Goal: Task Accomplishment & Management: Use online tool/utility

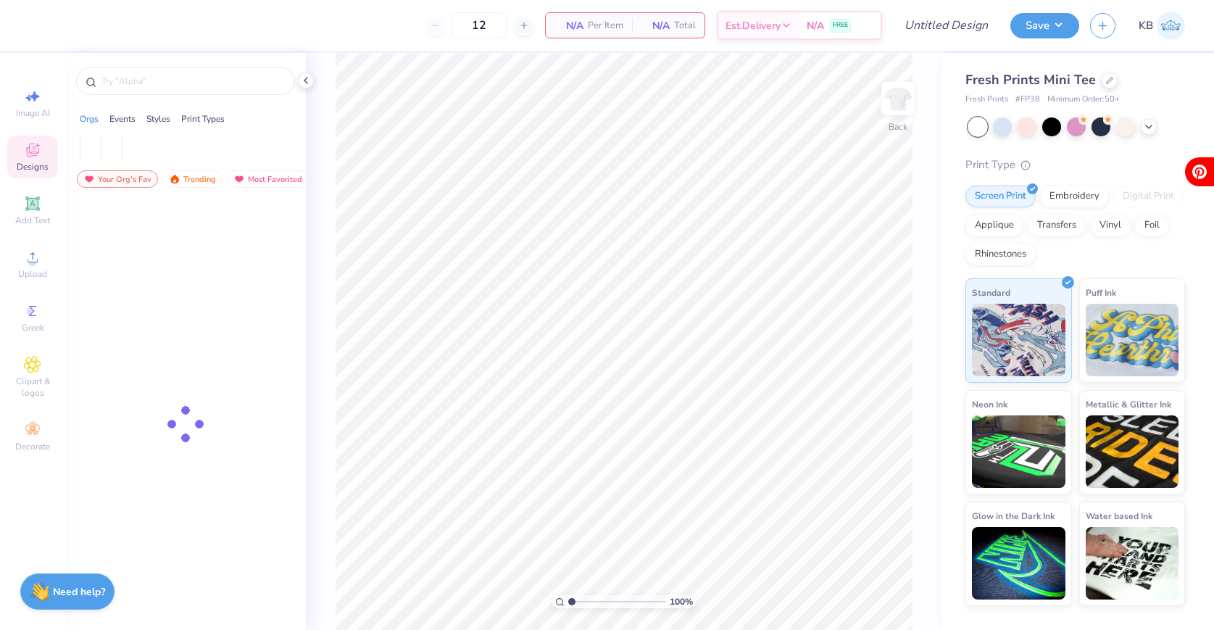
type input "50"
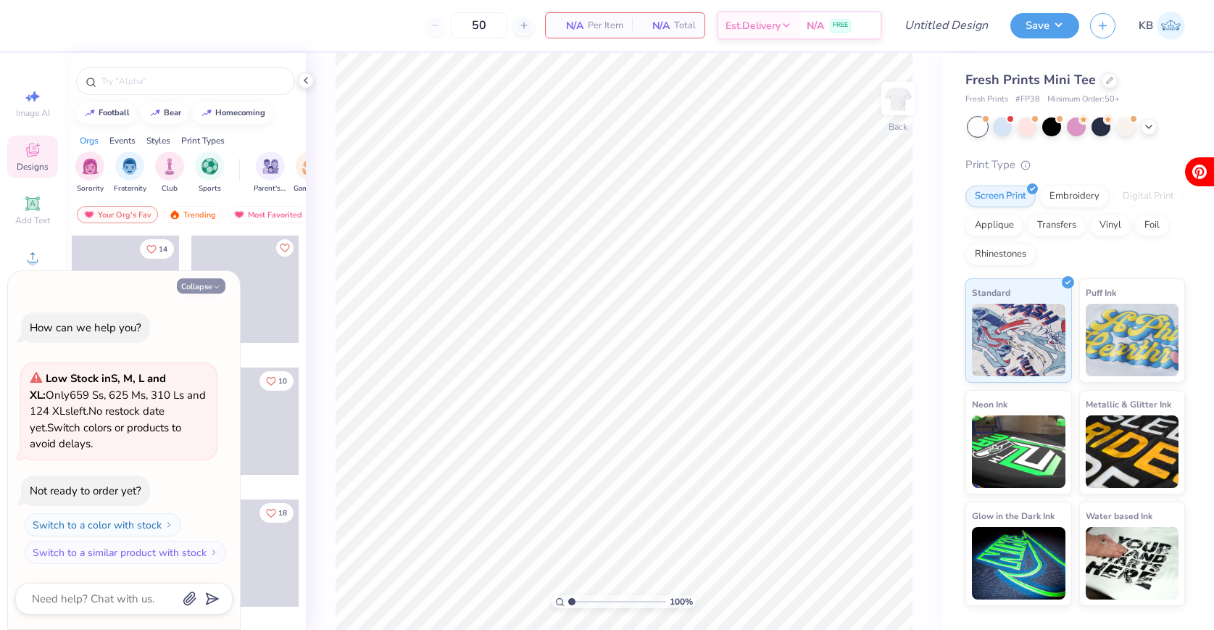
click at [220, 285] on icon "button" at bounding box center [216, 287] width 9 height 9
type textarea "x"
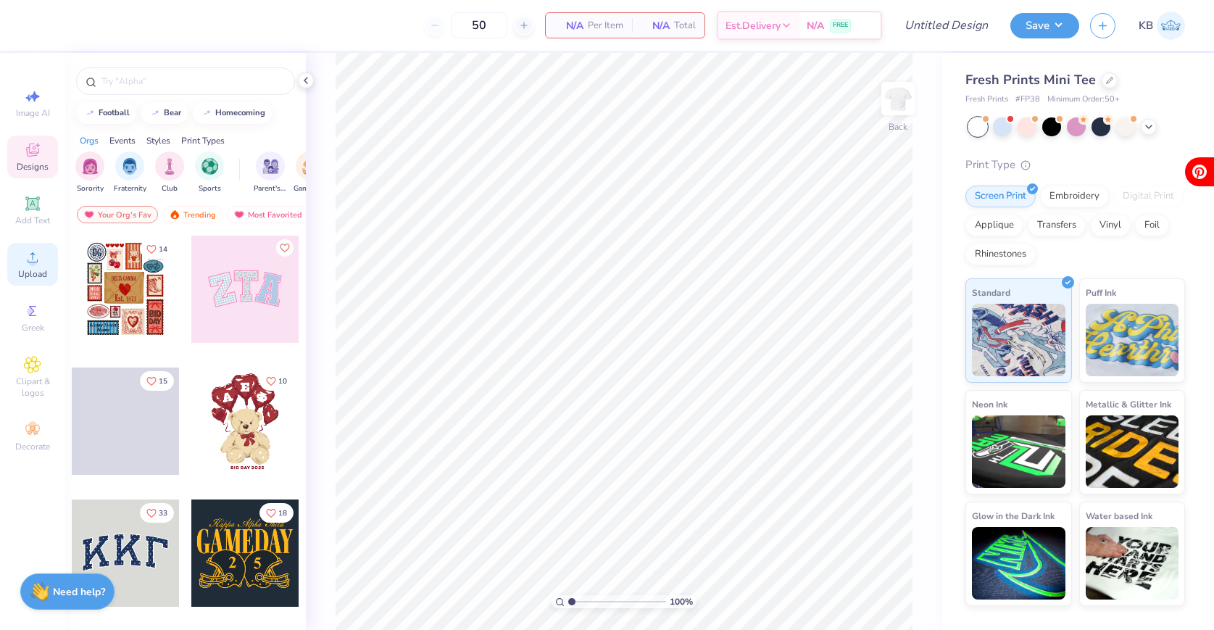
click at [24, 273] on span "Upload" at bounding box center [32, 274] width 29 height 12
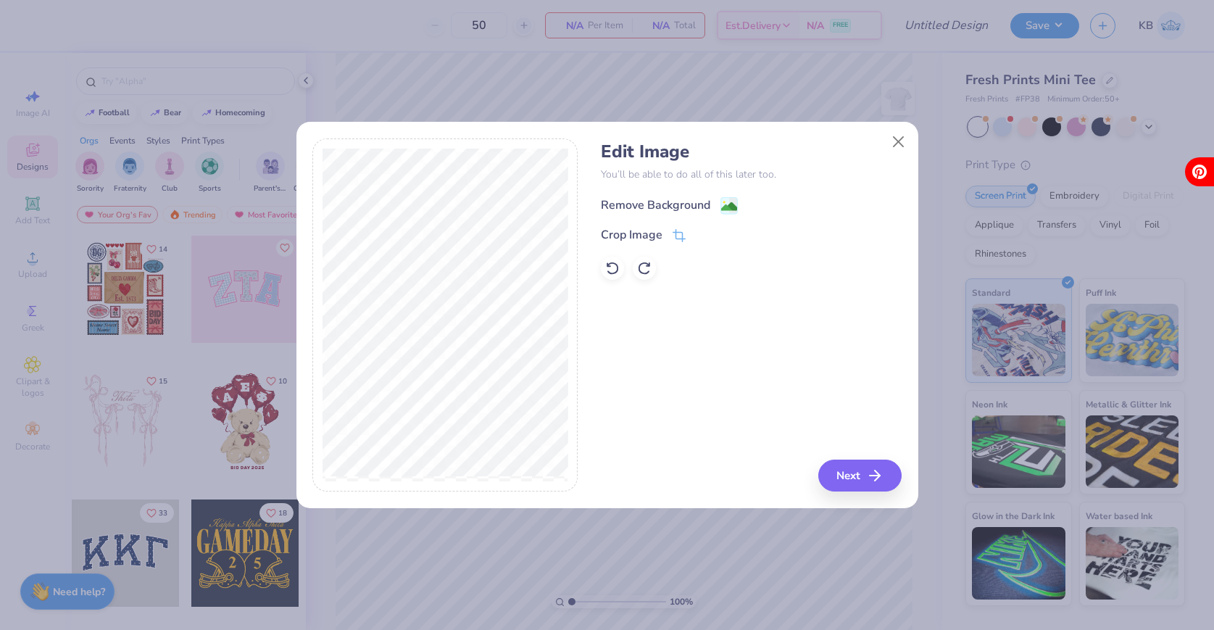
click at [710, 199] on div "Remove Background" at bounding box center [669, 205] width 137 height 18
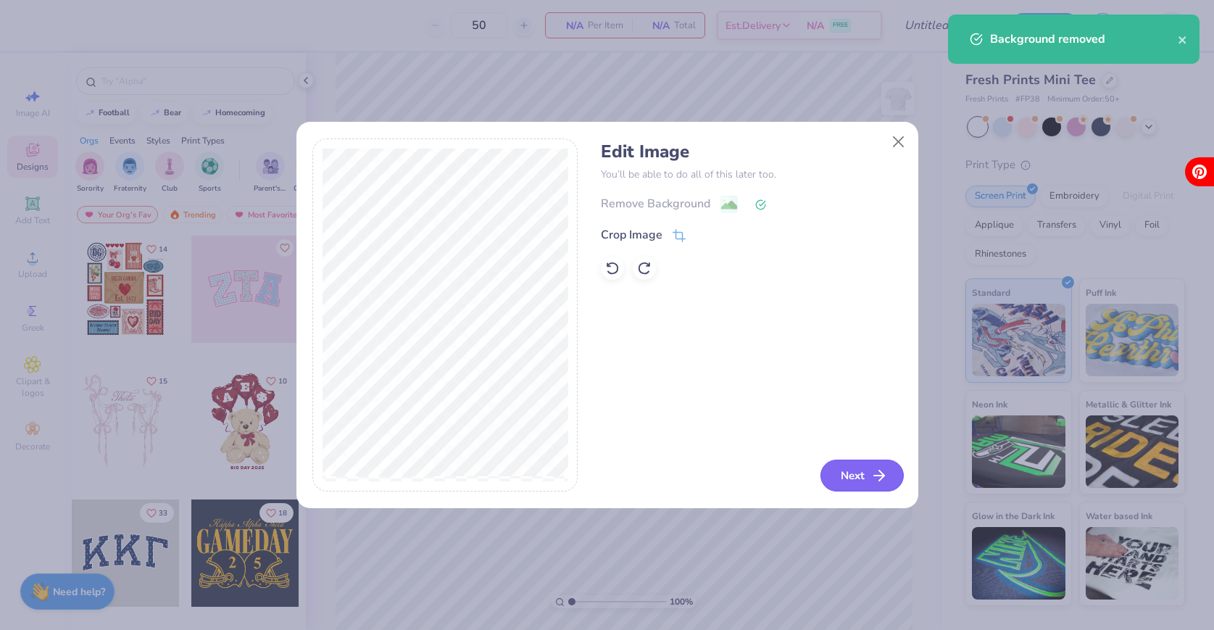
click at [862, 474] on button "Next" at bounding box center [861, 475] width 83 height 32
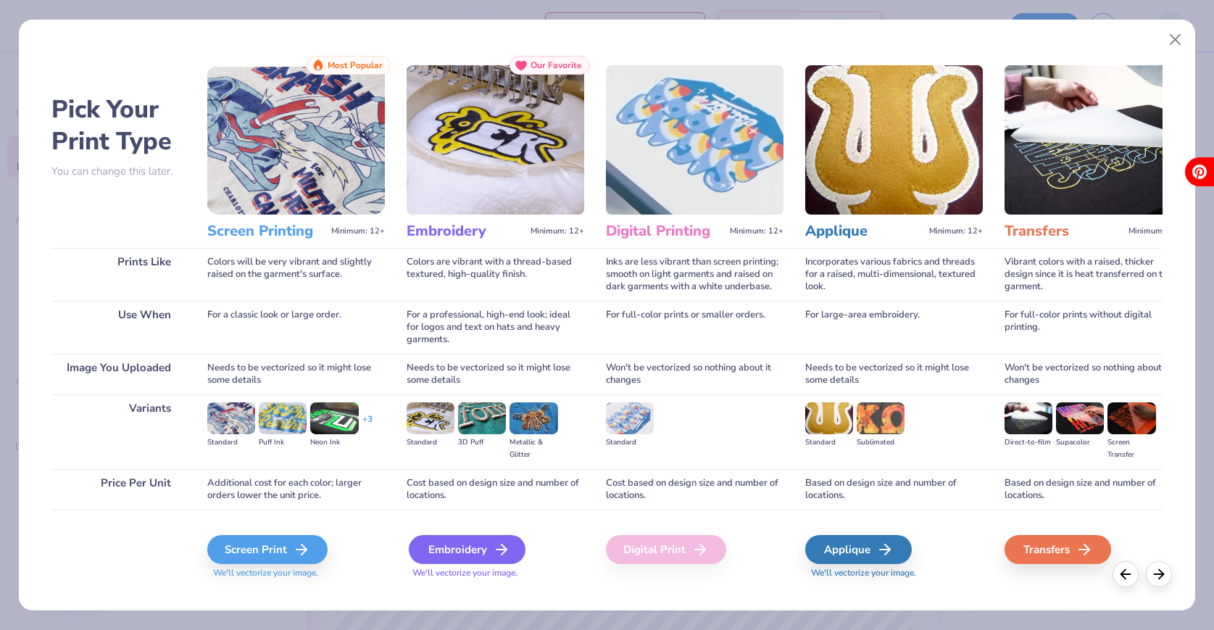
click at [485, 547] on div "Embroidery" at bounding box center [467, 549] width 117 height 29
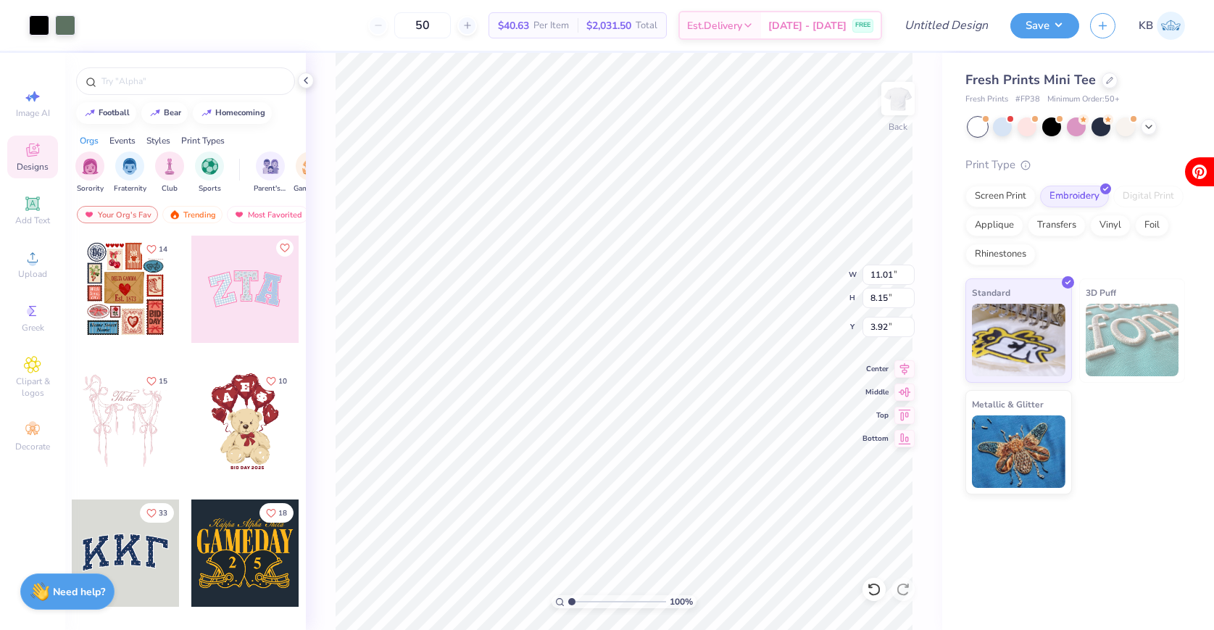
type input "7.23"
type input "5.35"
type input "3.00"
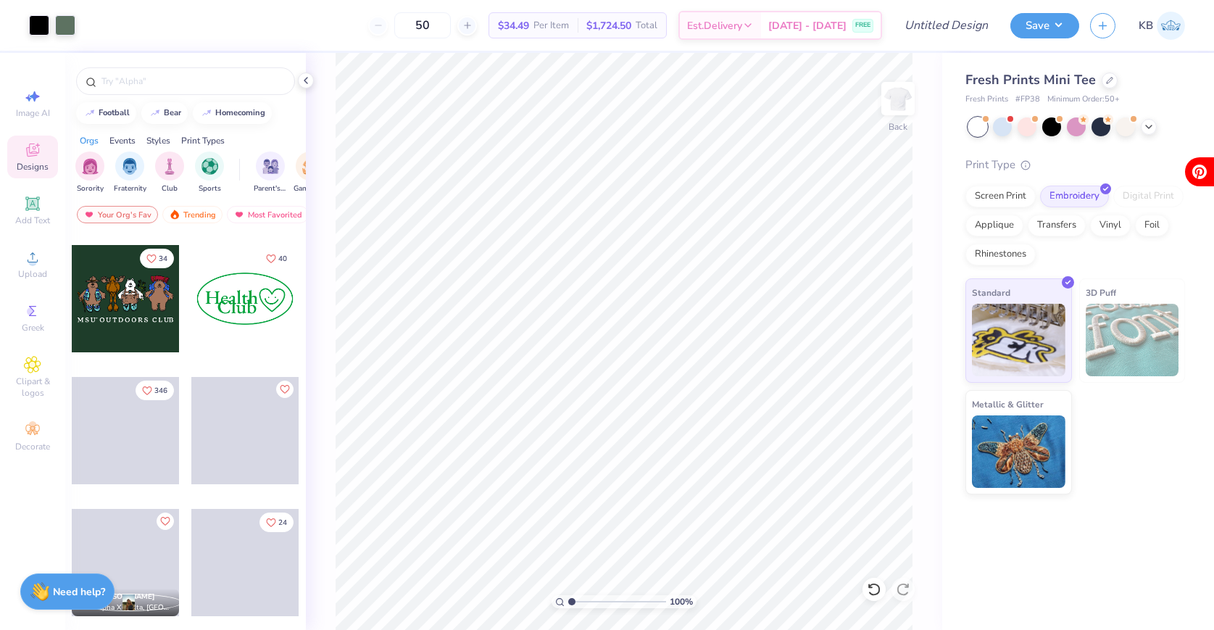
scroll to position [1312, 0]
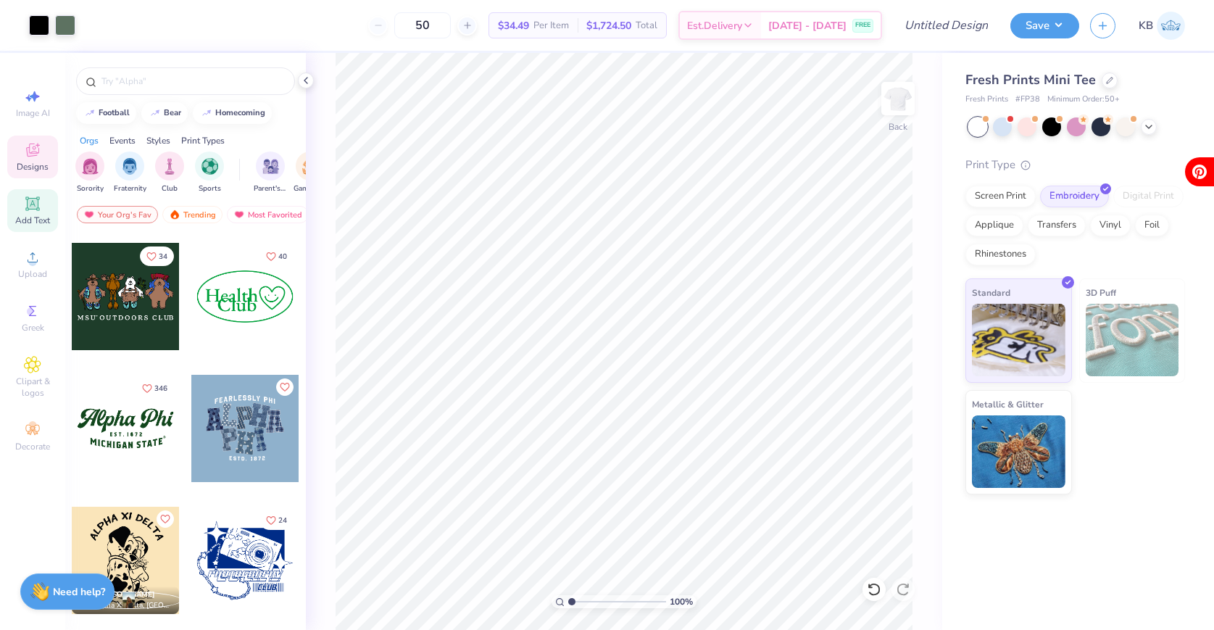
click at [28, 210] on icon at bounding box center [32, 203] width 14 height 14
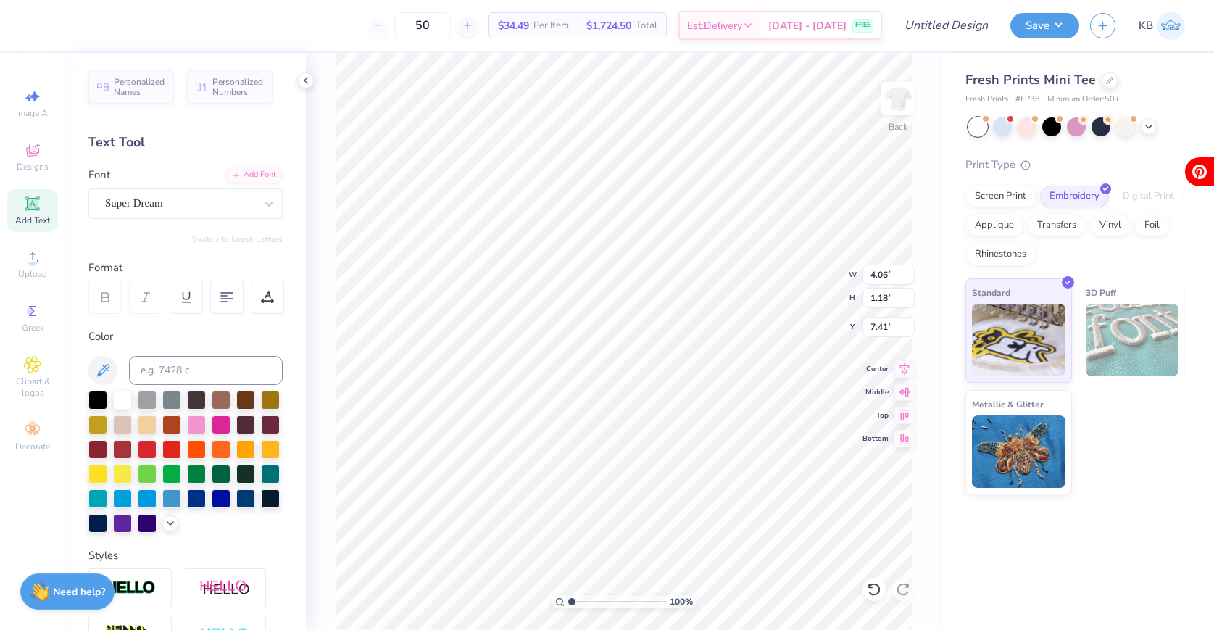
type input "9.90"
click at [149, 448] on div at bounding box center [147, 447] width 19 height 19
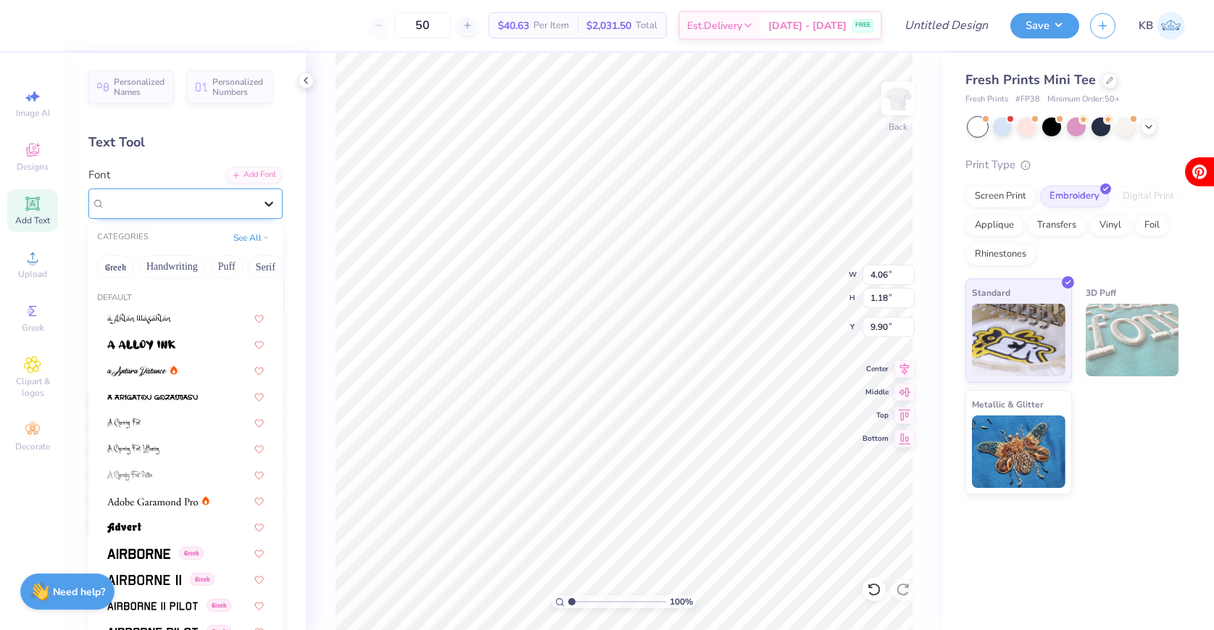
click at [268, 201] on icon at bounding box center [269, 203] width 14 height 14
click at [150, 277] on div "Greek Handwriting Puff Serif Bold Calligraphy Retro Sans Serif Minimal Fantasy …" at bounding box center [185, 267] width 194 height 32
click at [170, 264] on button "Handwriting" at bounding box center [171, 266] width 67 height 23
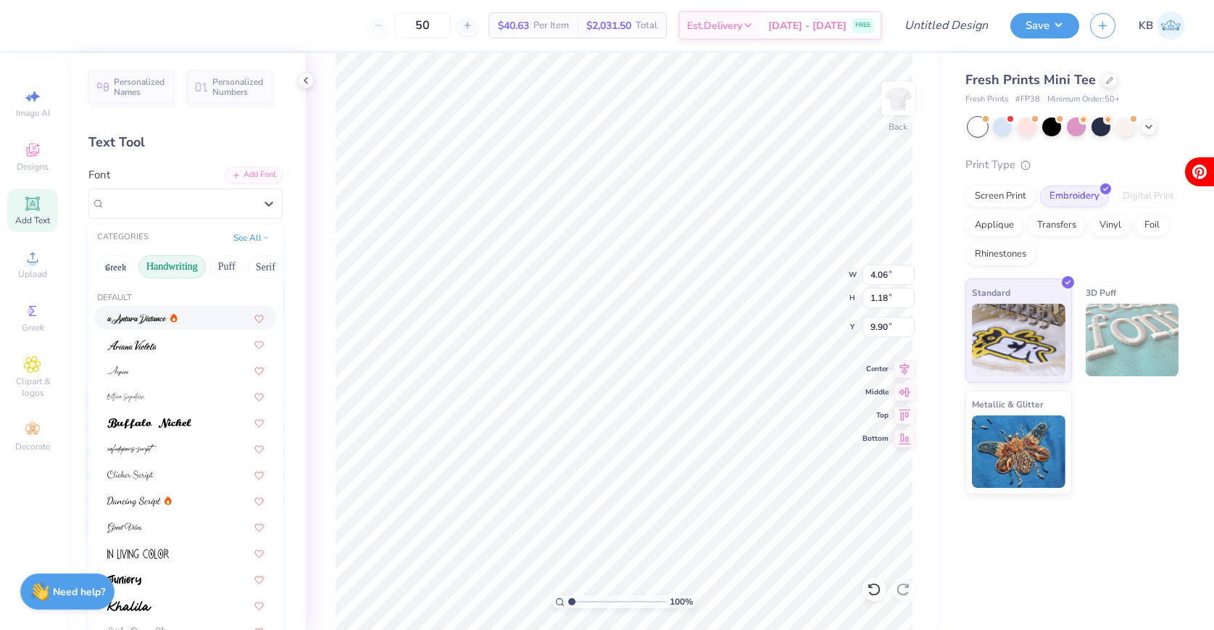
click at [153, 309] on div at bounding box center [185, 318] width 183 height 24
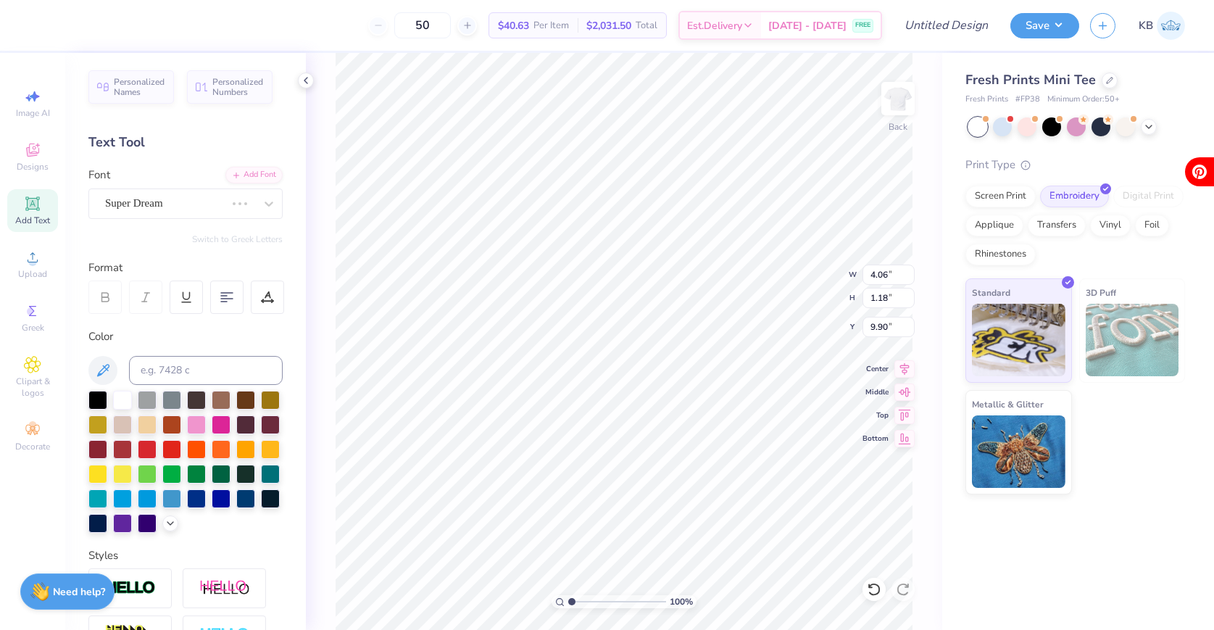
type input "4.67"
type input "1.53"
type input "9.72"
click at [167, 200] on div "a Antara Distance" at bounding box center [180, 203] width 152 height 22
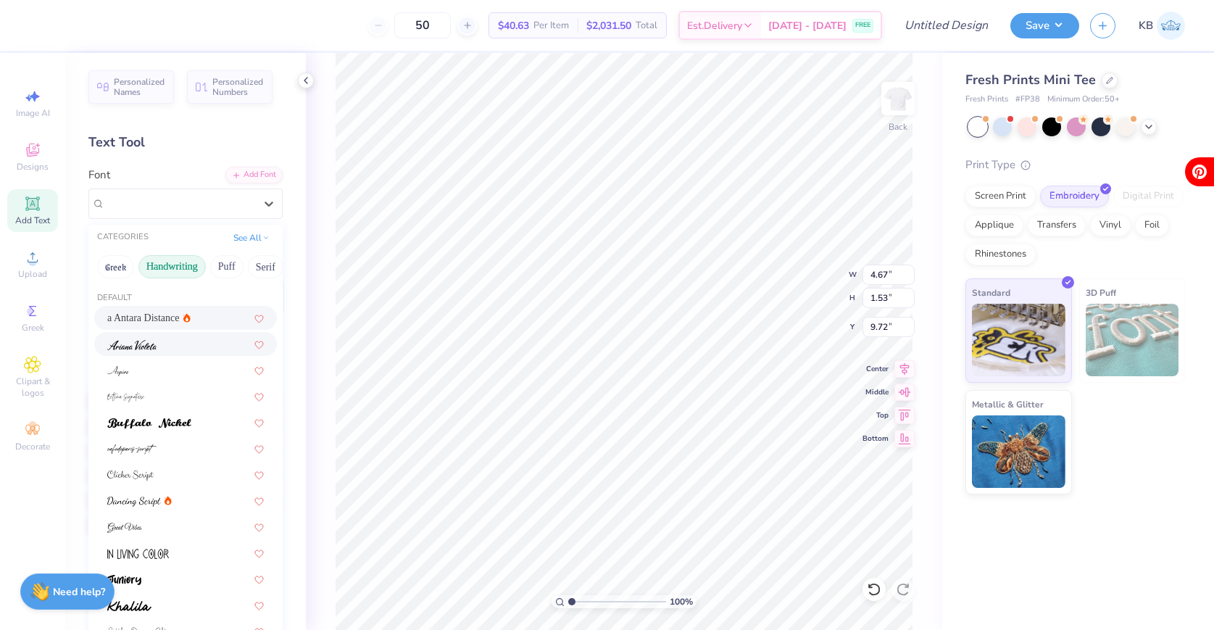
click at [140, 349] on img at bounding box center [131, 345] width 49 height 10
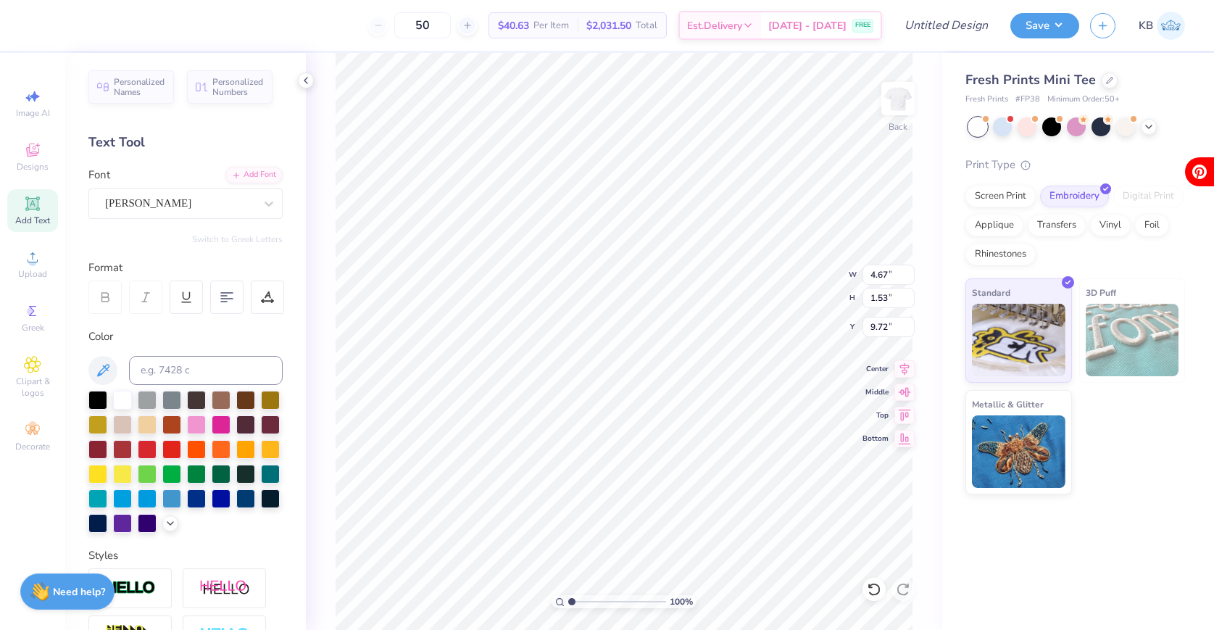
type input "4.48"
type input "1.43"
type input "9.77"
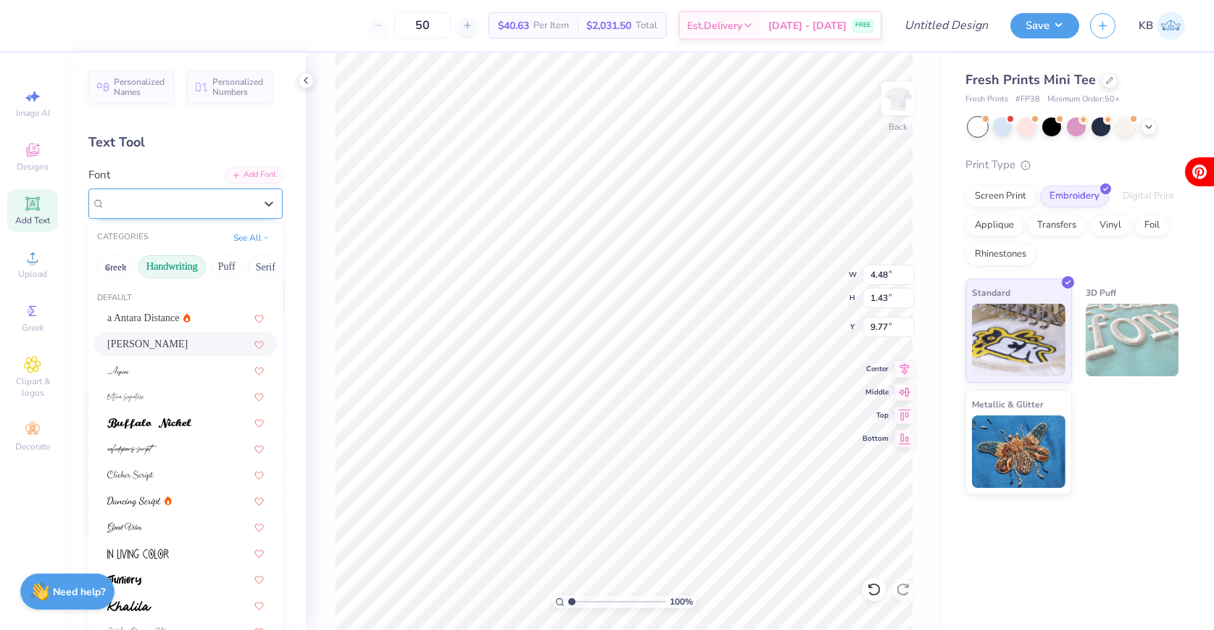
click at [165, 206] on div "Ariana Violeta" at bounding box center [180, 203] width 152 height 22
click at [162, 411] on div at bounding box center [185, 422] width 183 height 24
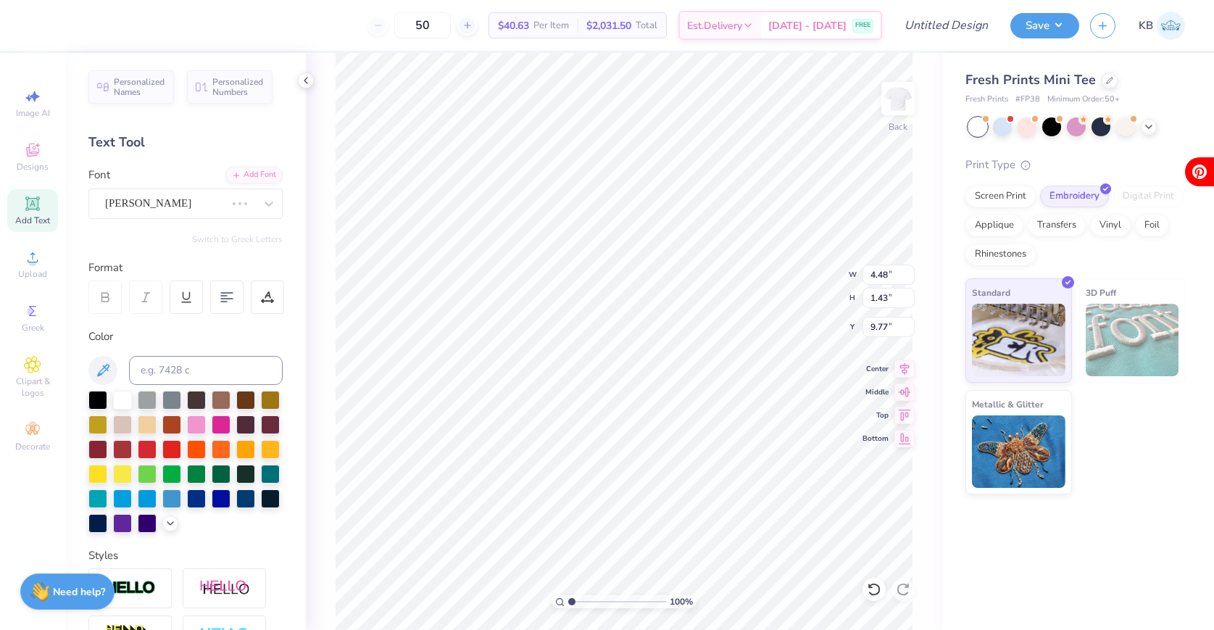
type input "4.23"
type input "1.20"
type input "9.89"
click at [167, 197] on div "Buffalo Nickel" at bounding box center [180, 203] width 152 height 22
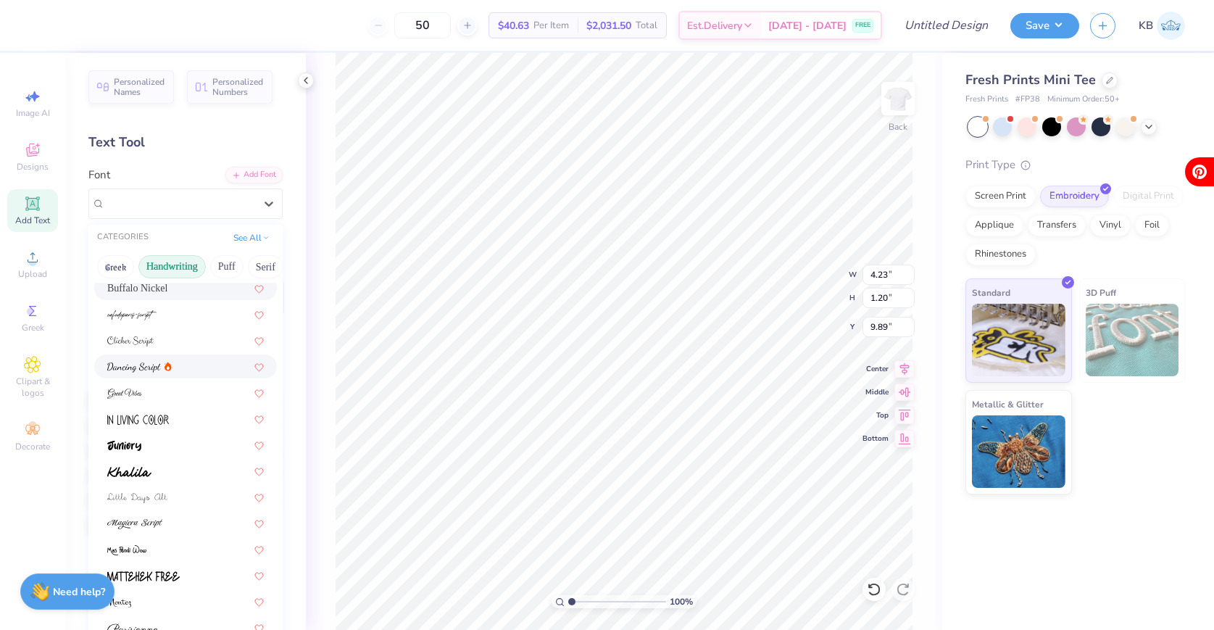
scroll to position [136, 0]
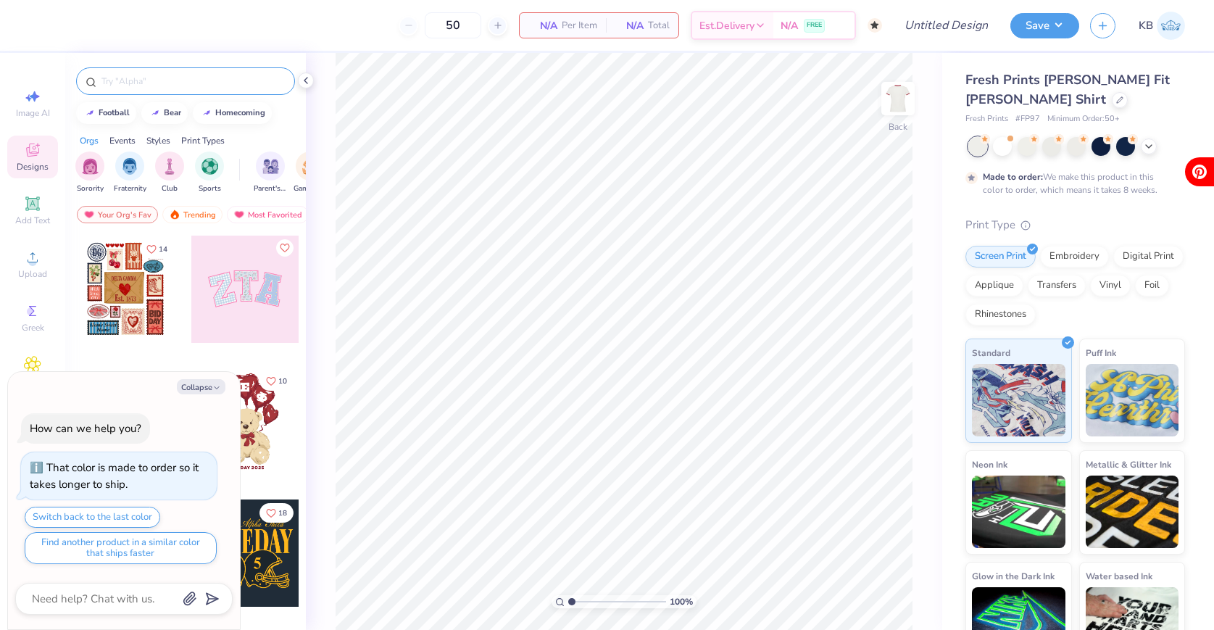
type textarea "x"
click at [148, 86] on input "text" at bounding box center [193, 81] width 186 height 14
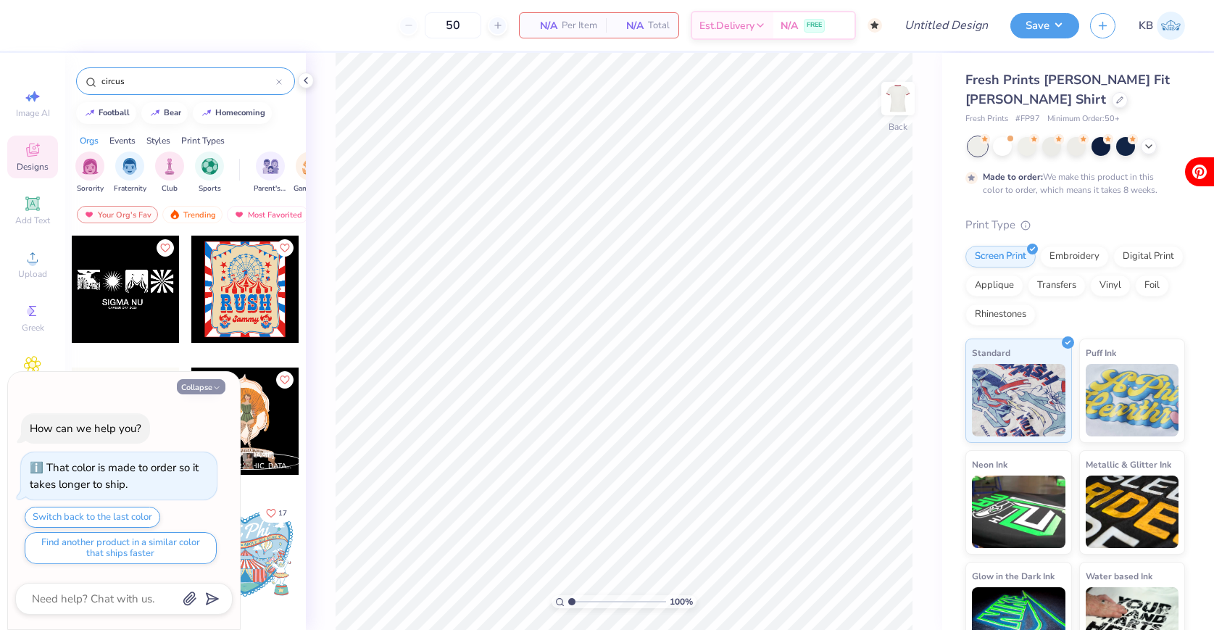
type input "circus"
click at [199, 386] on button "Collapse" at bounding box center [201, 386] width 49 height 15
type textarea "x"
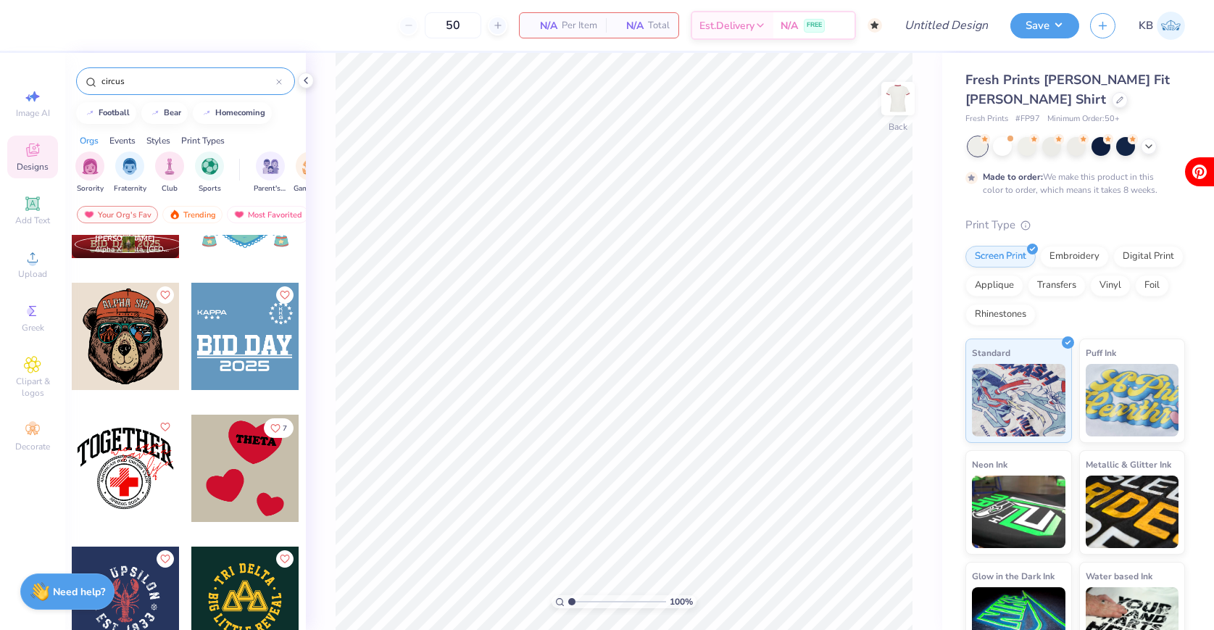
scroll to position [350, 0]
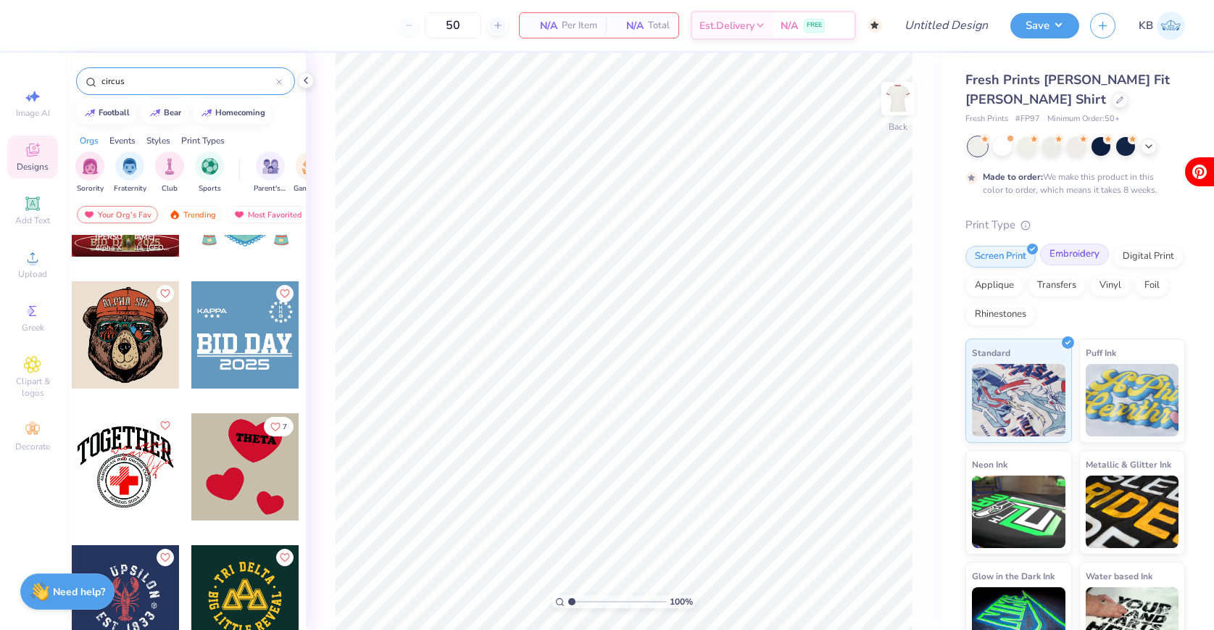
click at [1067, 255] on div "Embroidery" at bounding box center [1074, 255] width 69 height 22
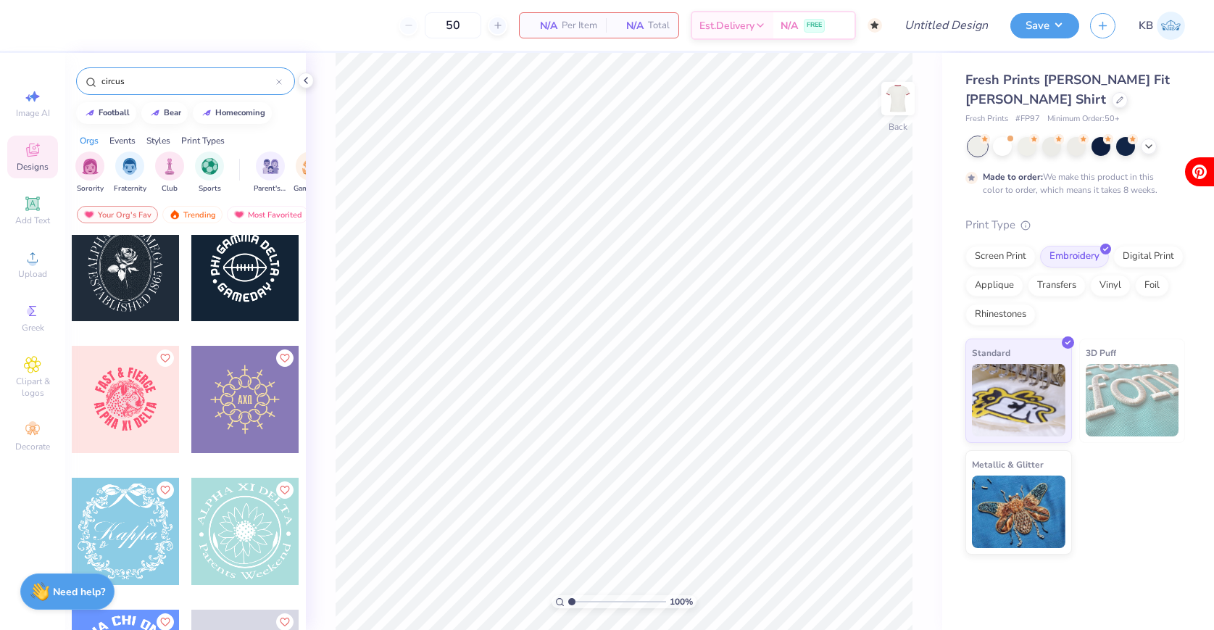
scroll to position [1397, 0]
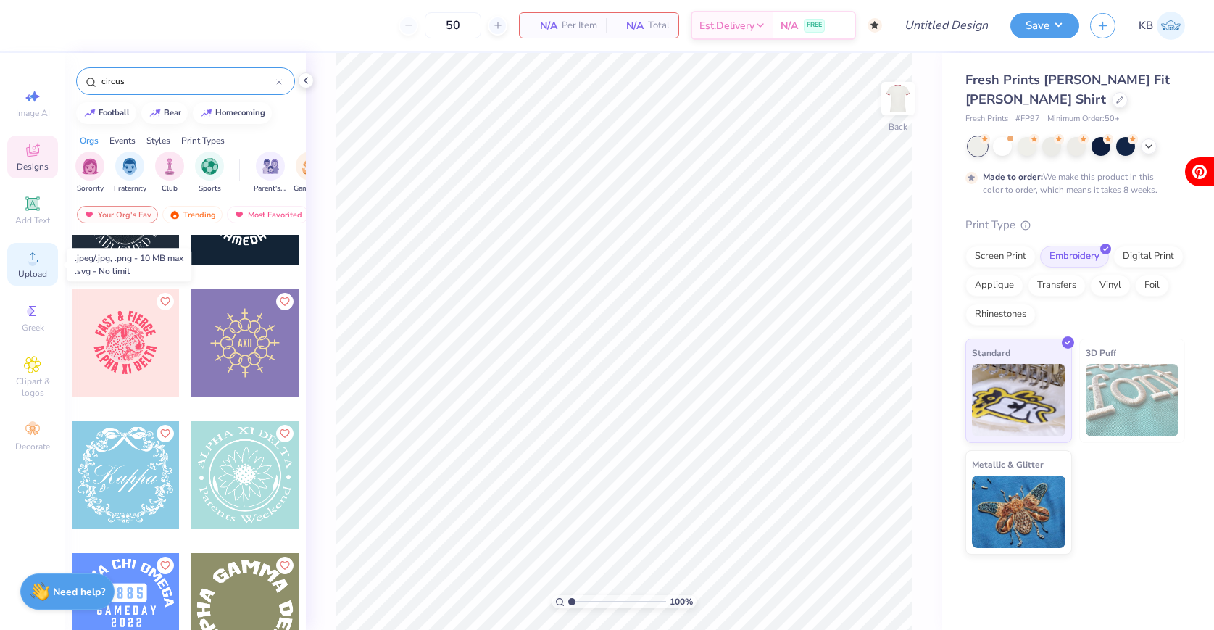
click at [39, 255] on icon at bounding box center [32, 257] width 17 height 17
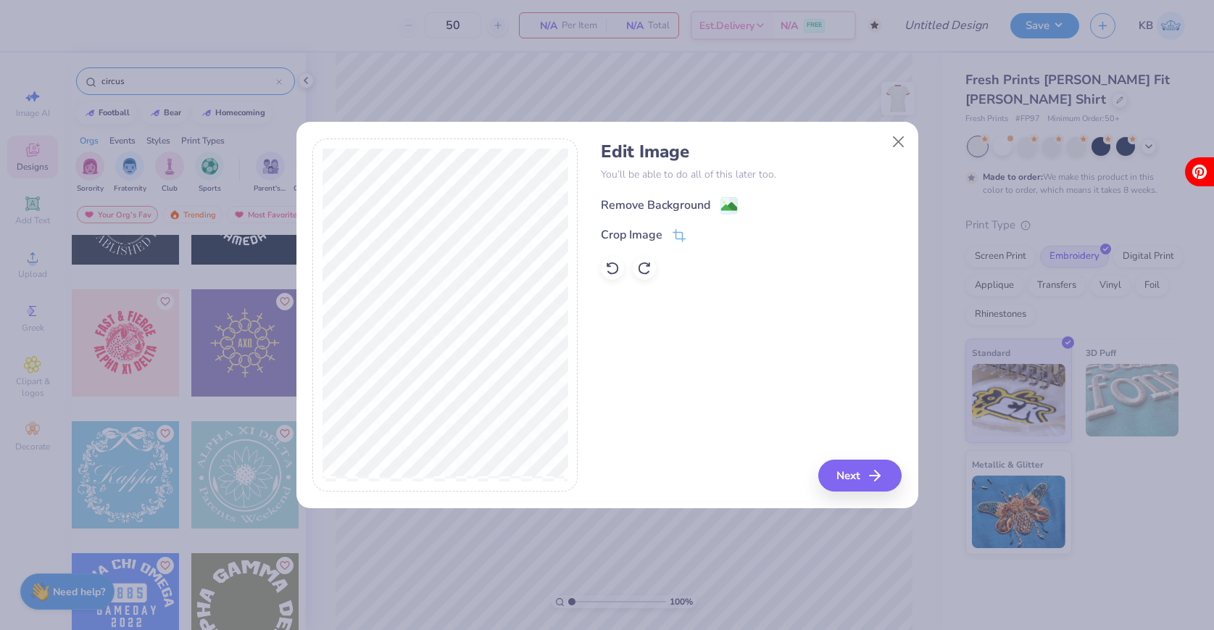
click at [675, 207] on div "Remove Background" at bounding box center [655, 204] width 109 height 17
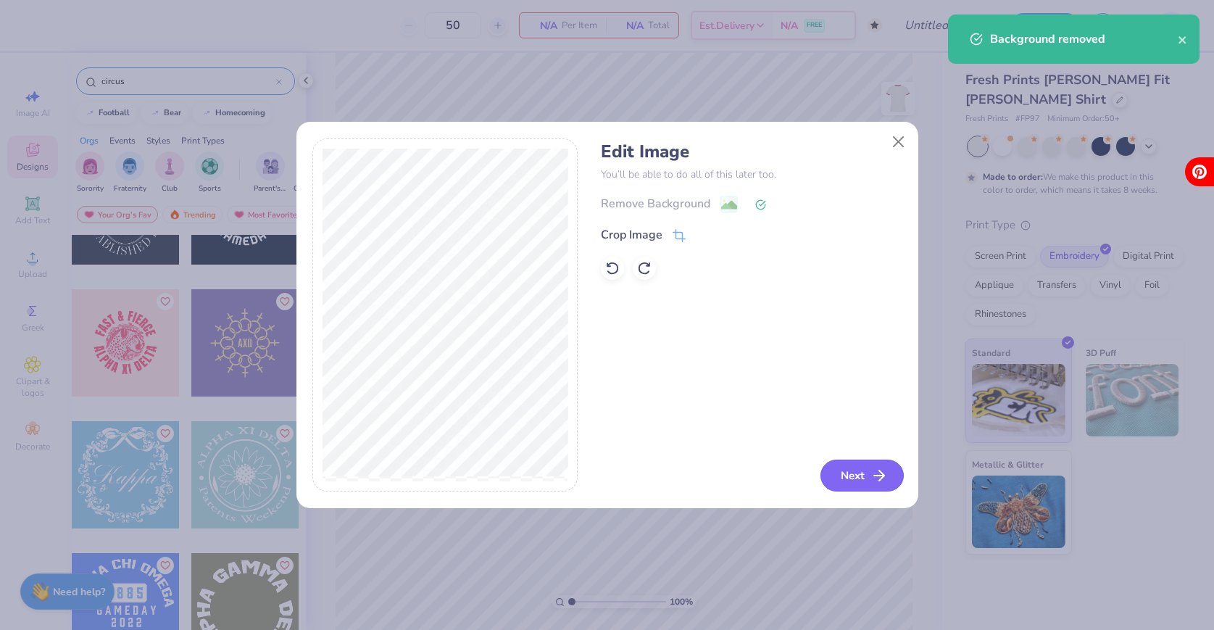
click at [862, 467] on button "Next" at bounding box center [861, 475] width 83 height 32
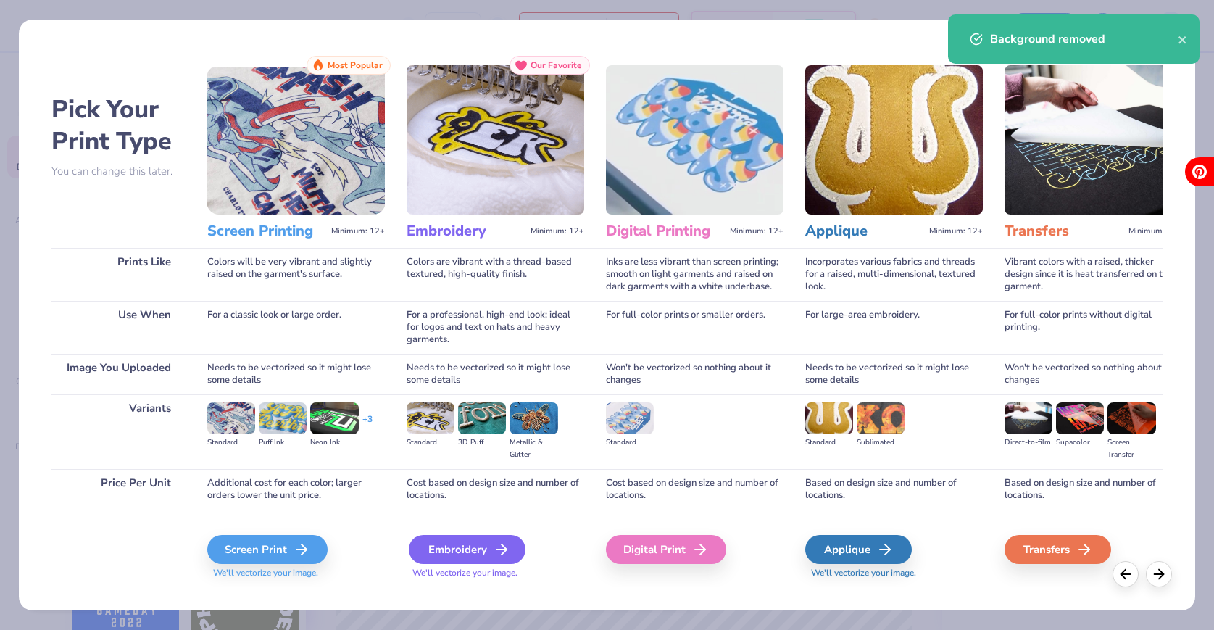
click at [465, 553] on div "Embroidery" at bounding box center [467, 549] width 117 height 29
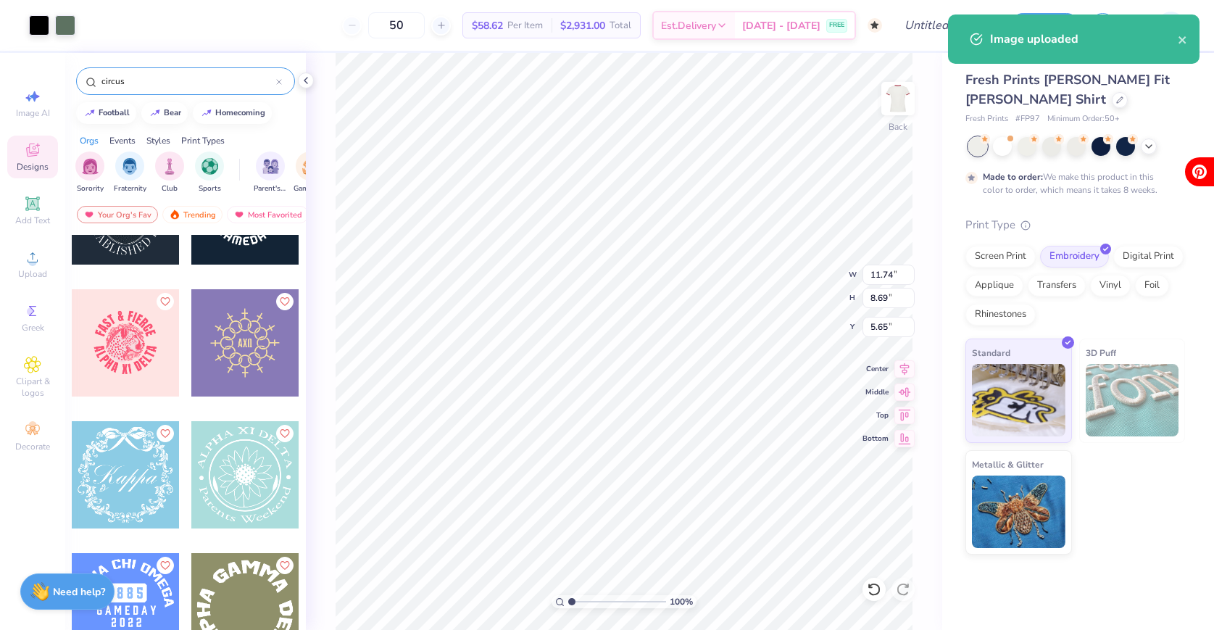
type input "7.59"
type input "5.62"
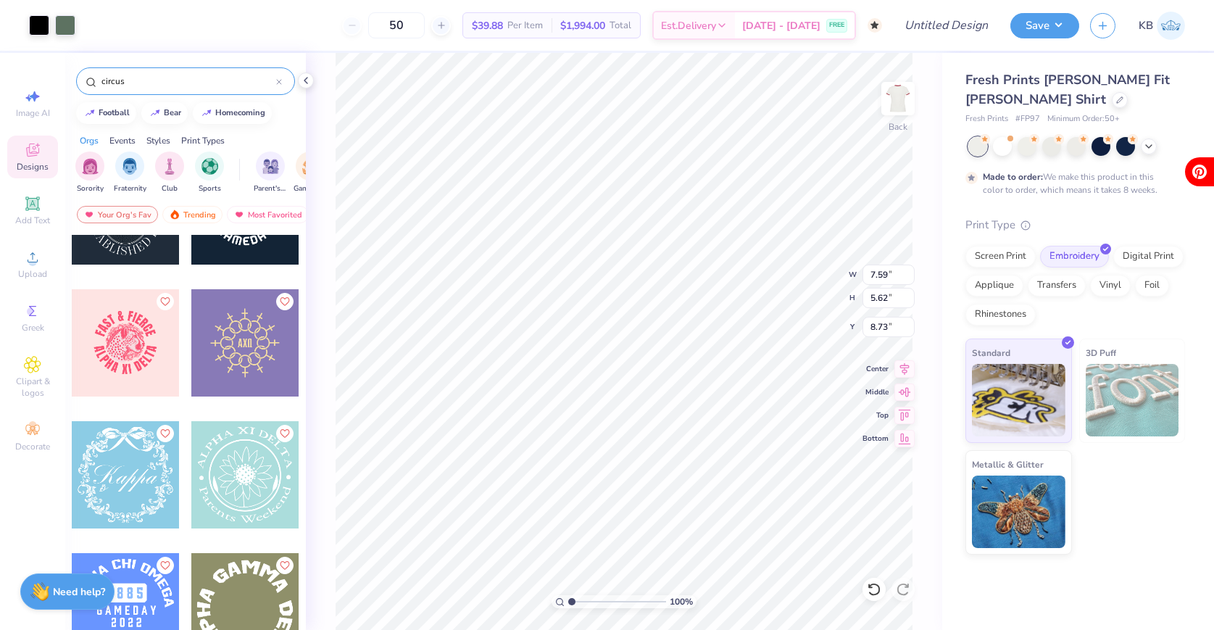
type input "3.00"
click at [41, 210] on icon at bounding box center [32, 203] width 17 height 17
type input "4.53"
type input "1.31"
type input "9.34"
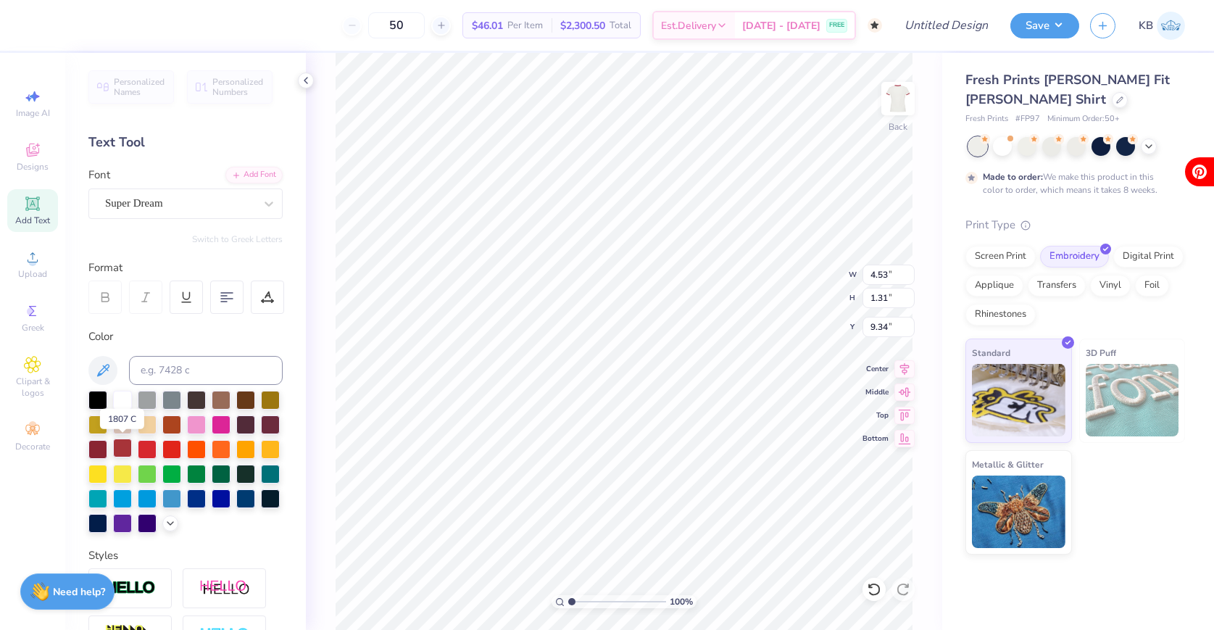
click at [120, 446] on div at bounding box center [122, 447] width 19 height 19
click at [184, 186] on div "Font Super Dream" at bounding box center [185, 193] width 194 height 52
click at [187, 207] on div "Super Dream" at bounding box center [180, 203] width 152 height 22
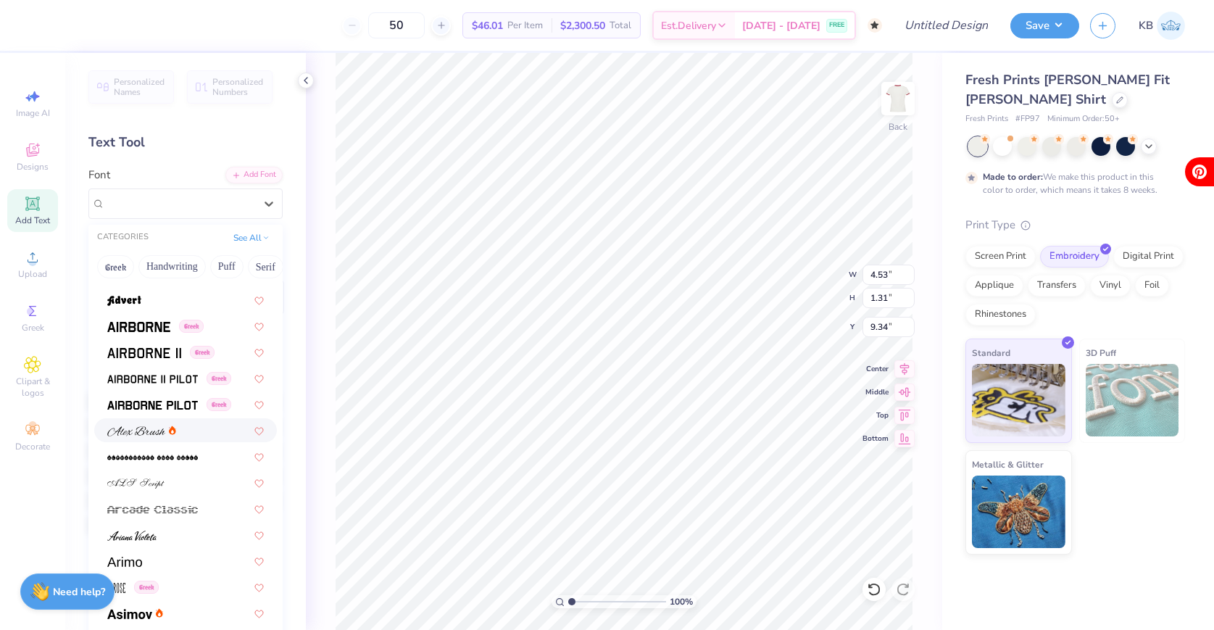
scroll to position [291, 0]
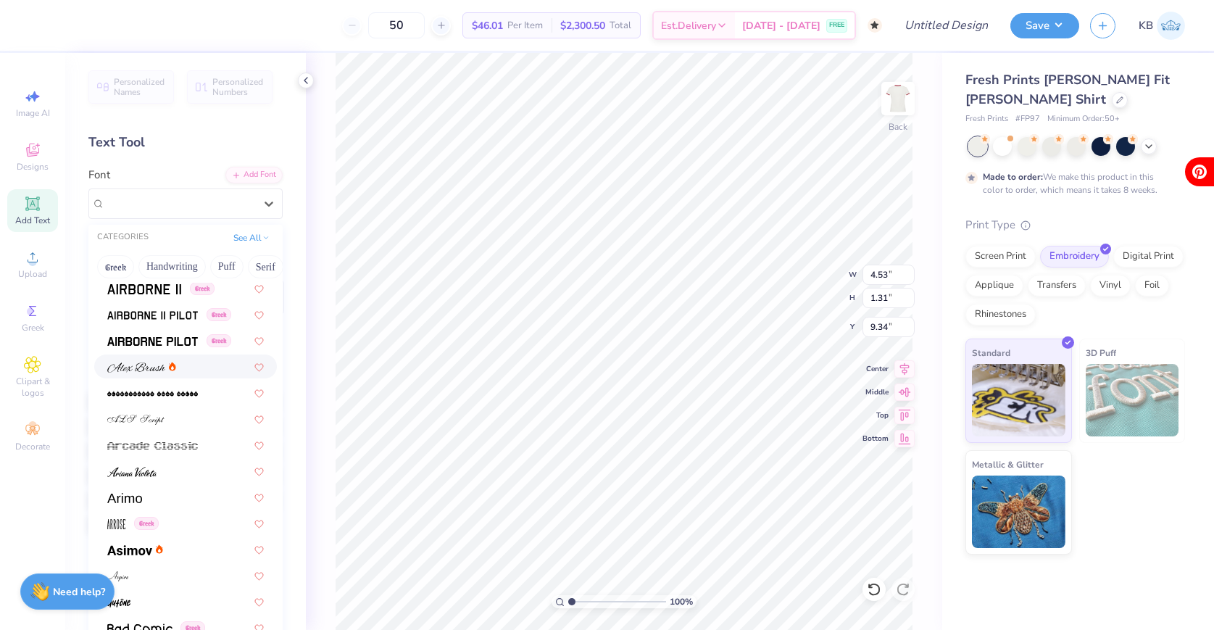
click at [154, 361] on span at bounding box center [136, 366] width 58 height 15
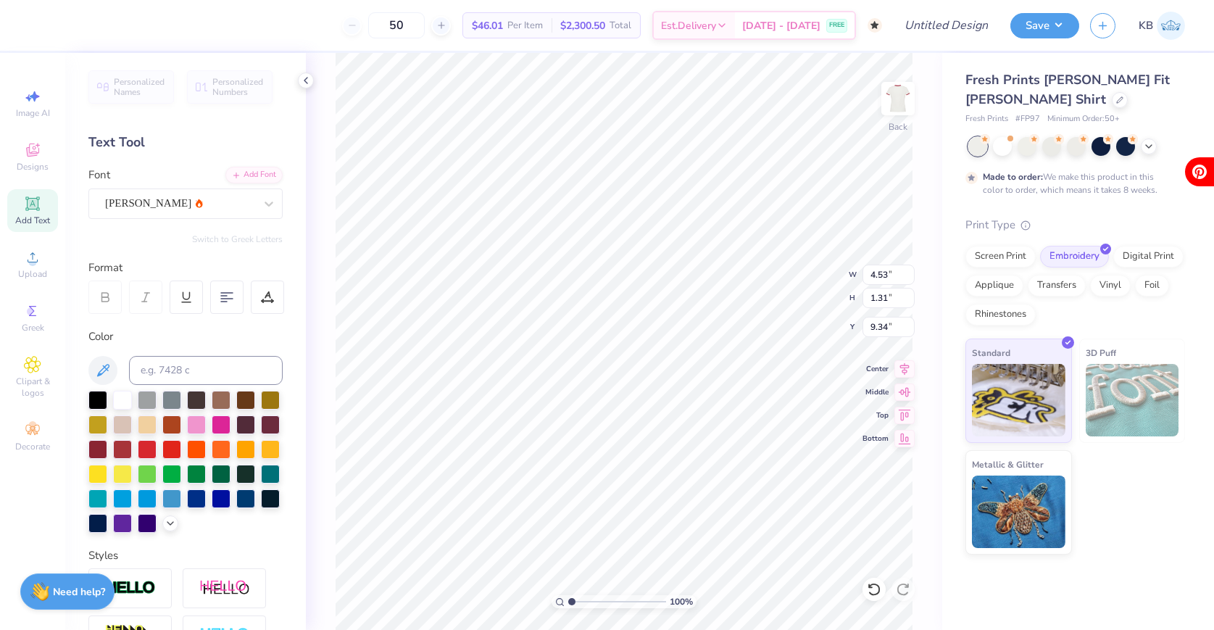
type textarea "D"
type textarea "vvvvbhfvh"
type input "5.47"
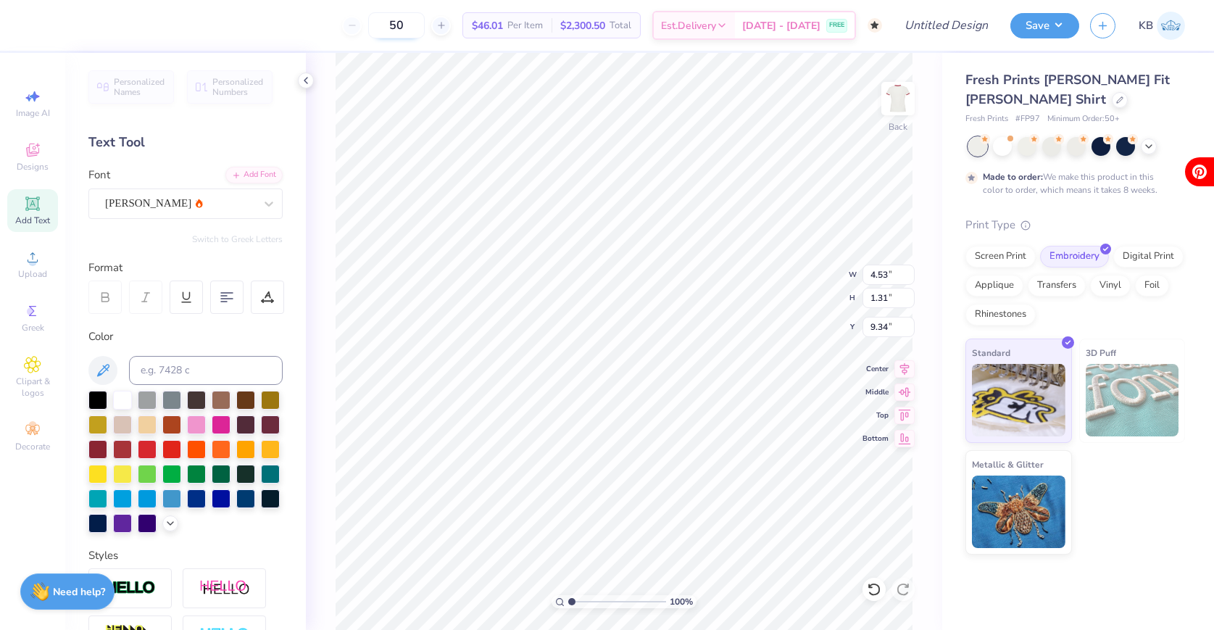
type input "1.39"
type input "9.30"
drag, startPoint x: 433, startPoint y: 22, endPoint x: 383, endPoint y: 22, distance: 50.0
click at [383, 22] on div "50" at bounding box center [396, 25] width 109 height 26
click at [1003, 259] on div "Screen Print" at bounding box center [1000, 255] width 70 height 22
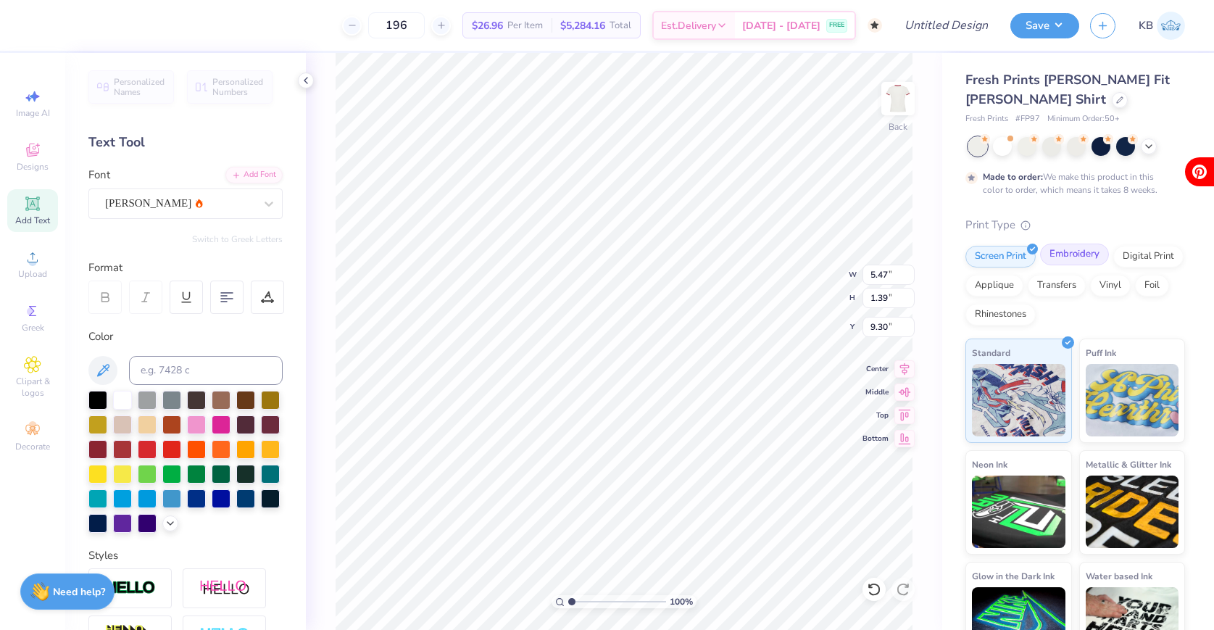
click at [1071, 257] on div "Embroidery" at bounding box center [1074, 255] width 69 height 22
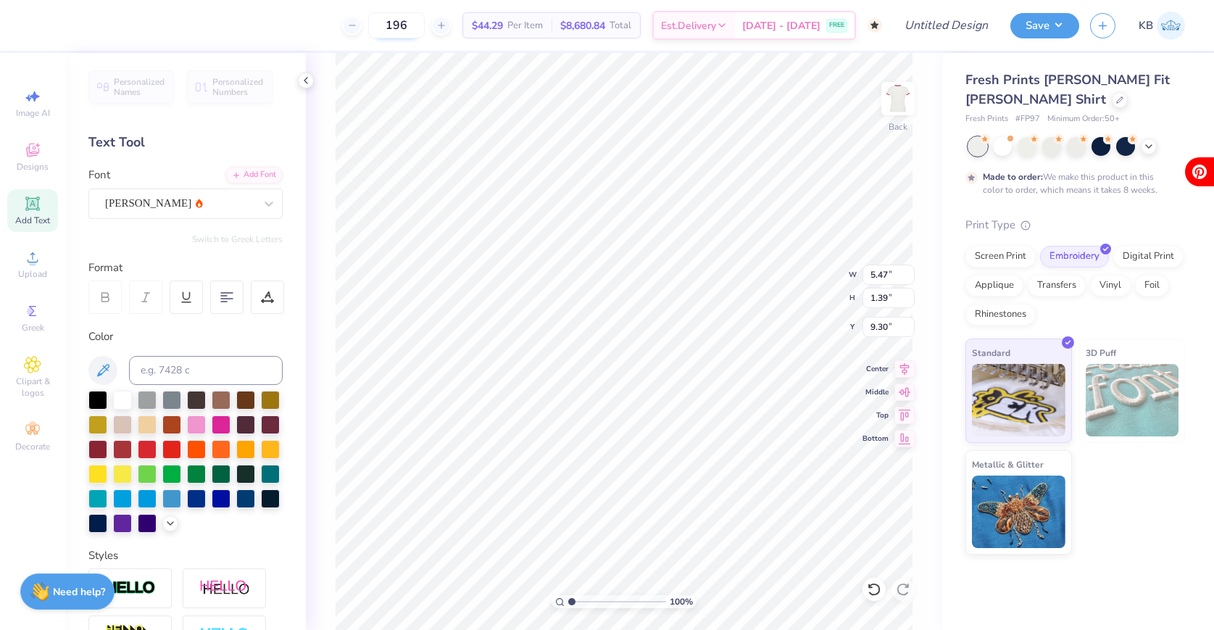
drag, startPoint x: 432, startPoint y: 21, endPoint x: 412, endPoint y: 21, distance: 19.6
click at [412, 21] on input "196" at bounding box center [396, 25] width 57 height 26
type input "197"
drag, startPoint x: 1039, startPoint y: 117, endPoint x: 1023, endPoint y: 118, distance: 16.7
click at [1023, 118] on div "Fresh Prints # FP97 Minimum Order: 50 +" at bounding box center [1075, 119] width 220 height 12
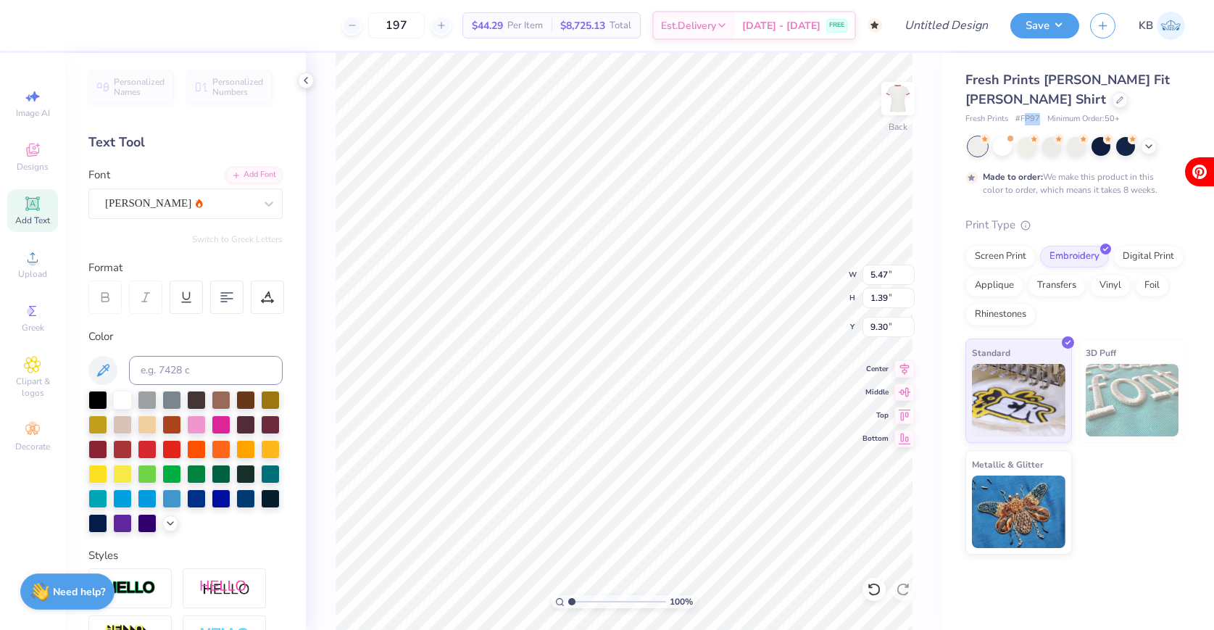
click at [1036, 118] on span "# FP97" at bounding box center [1027, 119] width 25 height 12
drag, startPoint x: 1038, startPoint y: 118, endPoint x: 1021, endPoint y: 120, distance: 16.8
click at [1021, 120] on span "# FP97" at bounding box center [1027, 119] width 25 height 12
